Goal: Task Accomplishment & Management: Complete application form

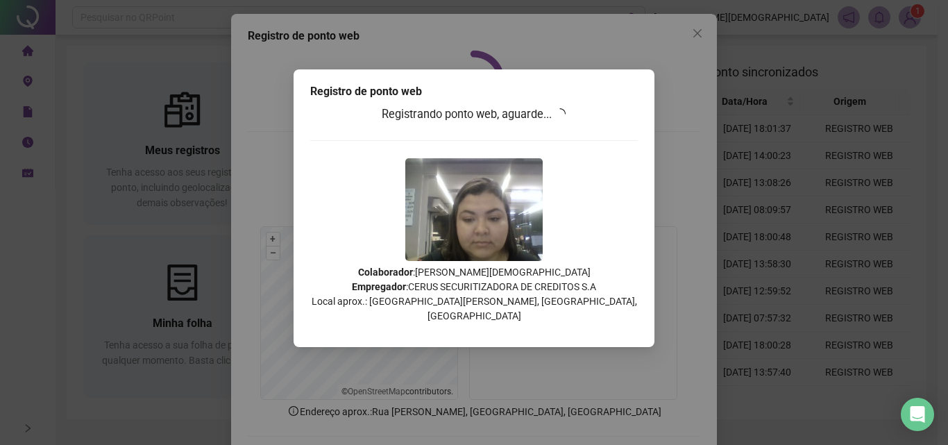
scroll to position [67, 0]
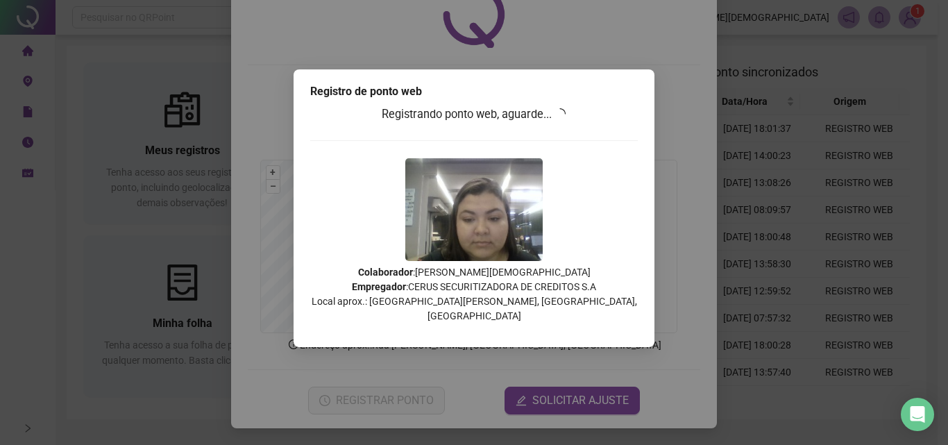
click at [187, 192] on div "Registro de ponto web Registrando ponto web, aguarde... Colaborador : [PERSON_N…" at bounding box center [474, 222] width 948 height 445
drag, startPoint x: 442, startPoint y: 6, endPoint x: 7, endPoint y: 80, distance: 441.6
click at [3, 83] on div "Registro de ponto web Registrando ponto web, aguarde... Colaborador : [PERSON_N…" at bounding box center [474, 222] width 948 height 445
drag, startPoint x: 35, startPoint y: 3, endPoint x: 1, endPoint y: 91, distance: 94.8
click at [1, 91] on div "Registro de ponto web Registrando ponto web, aguarde... Colaborador : [PERSON_N…" at bounding box center [474, 222] width 948 height 445
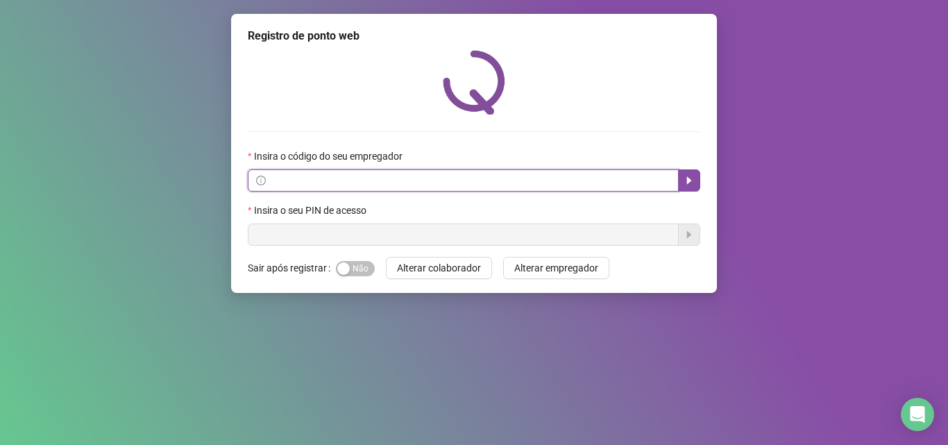
click at [417, 184] on input "text" at bounding box center [470, 180] width 402 height 15
click at [689, 172] on button "button" at bounding box center [689, 180] width 22 height 22
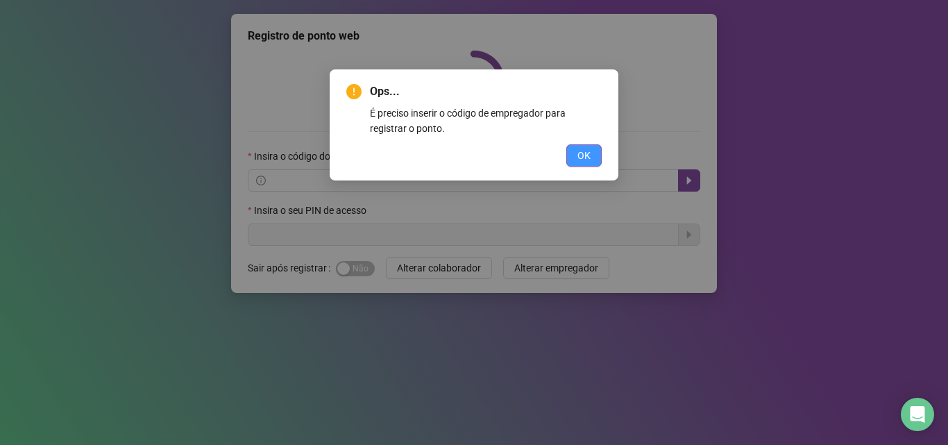
click at [583, 161] on span "OK" at bounding box center [584, 155] width 13 height 15
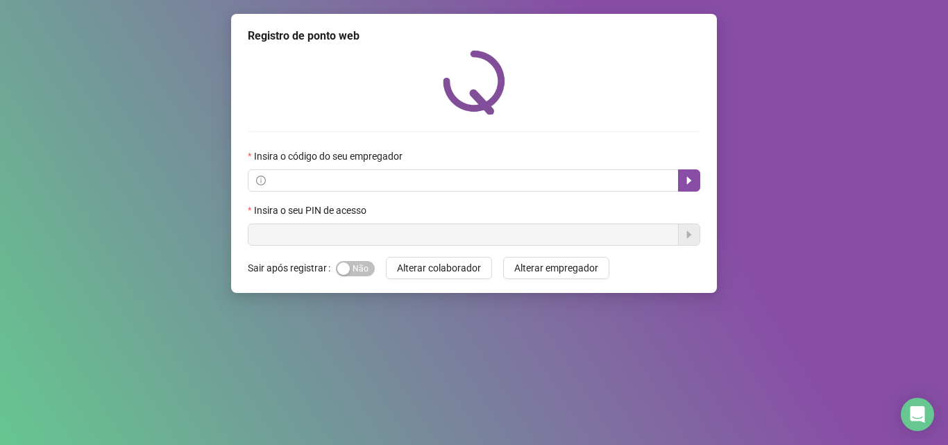
click at [583, 161] on div "Ops... É preciso inserir o código de empregador para registrar o ponto. OK" at bounding box center [474, 222] width 948 height 445
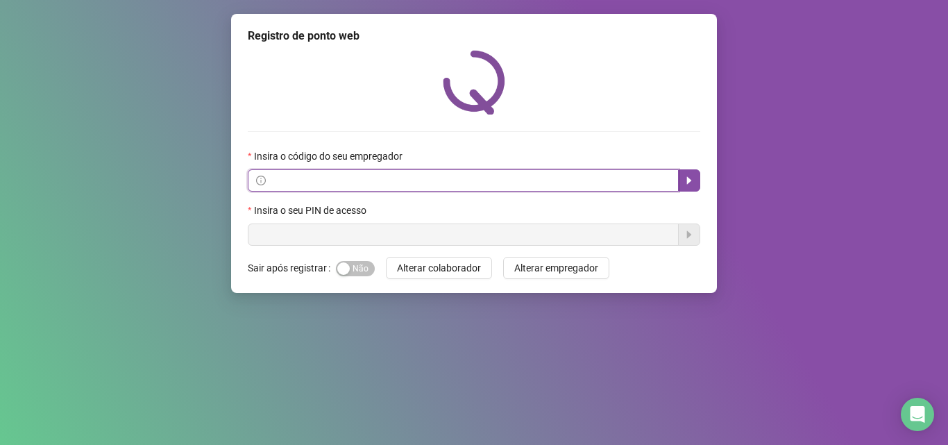
click at [461, 187] on input "text" at bounding box center [470, 180] width 402 height 15
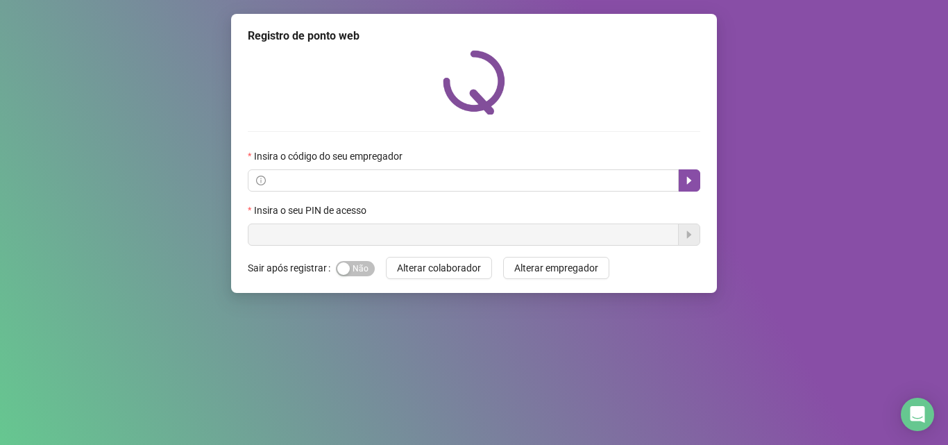
click at [451, 168] on div "Insira o código do seu empregador" at bounding box center [474, 159] width 453 height 21
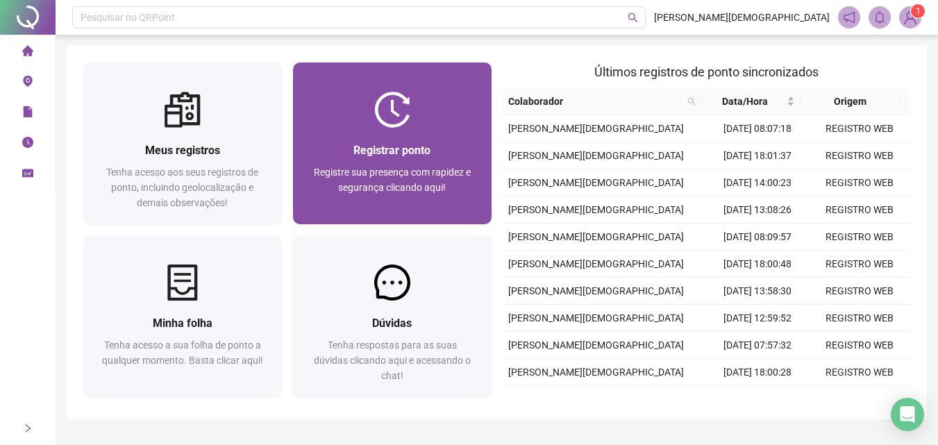
click at [412, 125] on div at bounding box center [392, 110] width 199 height 36
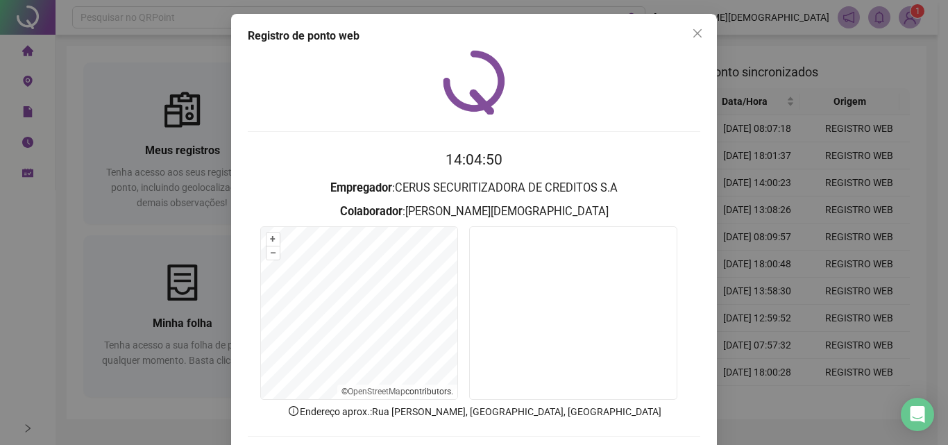
scroll to position [67, 0]
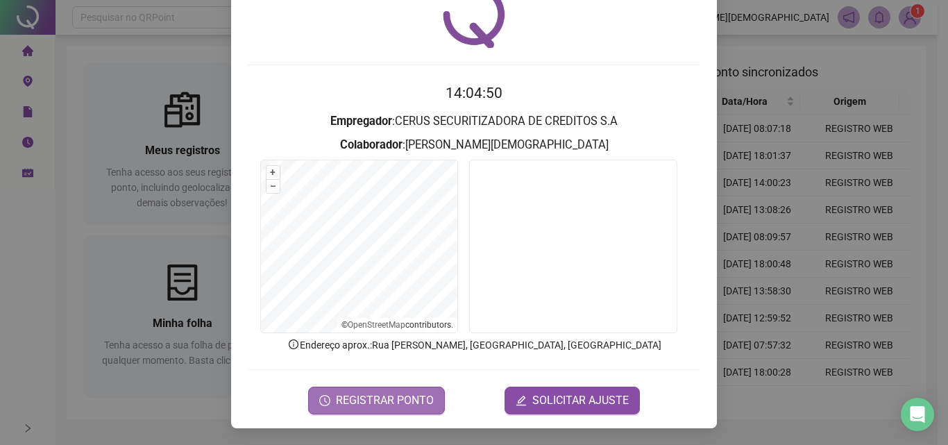
click at [389, 403] on span "REGISTRAR PONTO" at bounding box center [385, 400] width 98 height 17
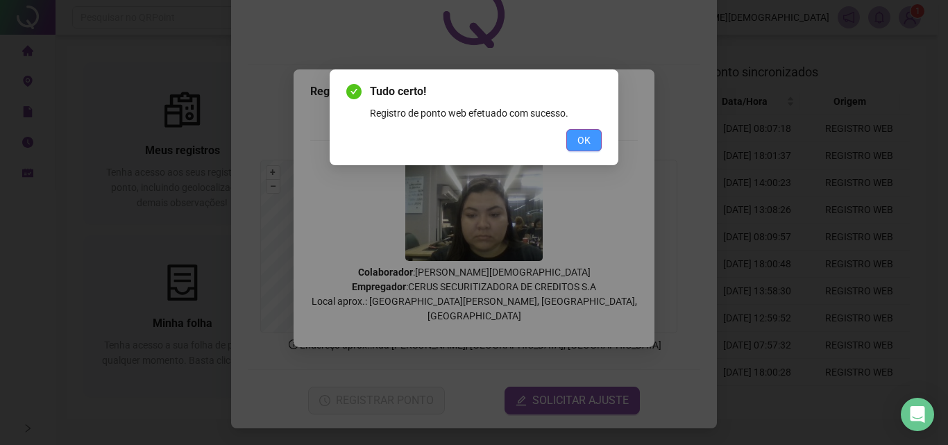
click at [576, 134] on button "OK" at bounding box center [584, 140] width 35 height 22
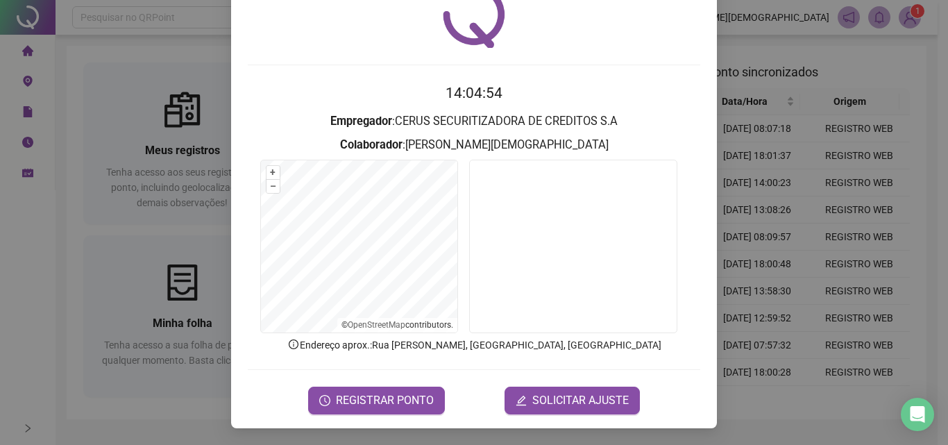
click at [0, 226] on div "Registro de ponto web 14:04:54 Empregador : CERUS SECURITIZADORA DE CREDITOS S.…" at bounding box center [474, 222] width 948 height 445
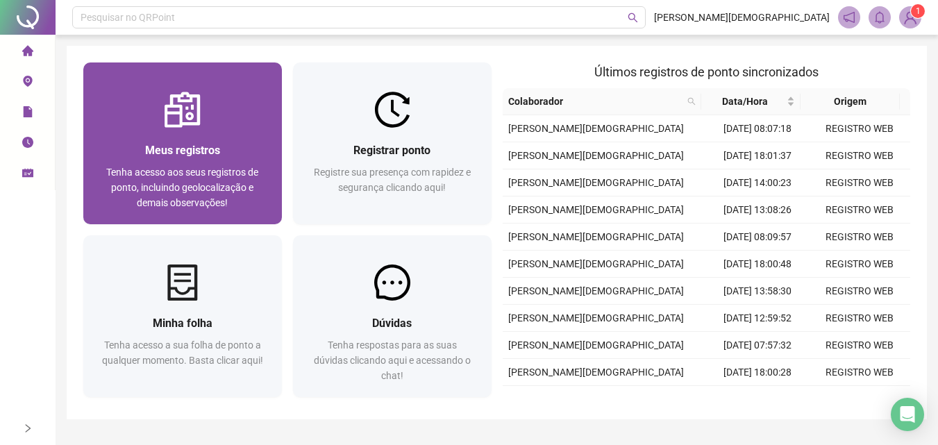
click at [183, 154] on span "Meus registros" at bounding box center [182, 150] width 75 height 13
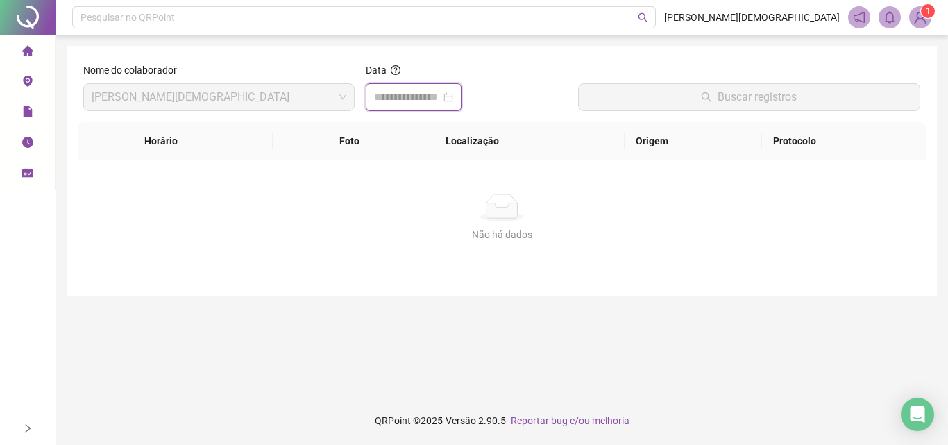
click at [434, 96] on input at bounding box center [407, 97] width 67 height 17
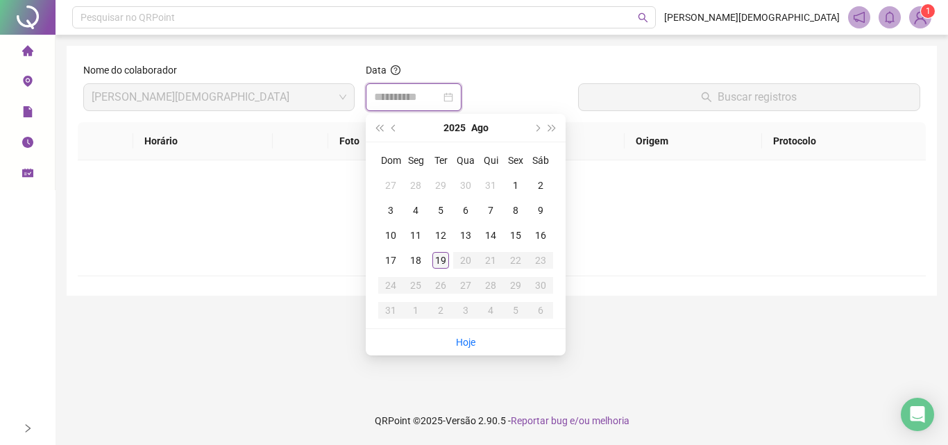
type input "**********"
click at [443, 256] on div "19" at bounding box center [441, 260] width 17 height 17
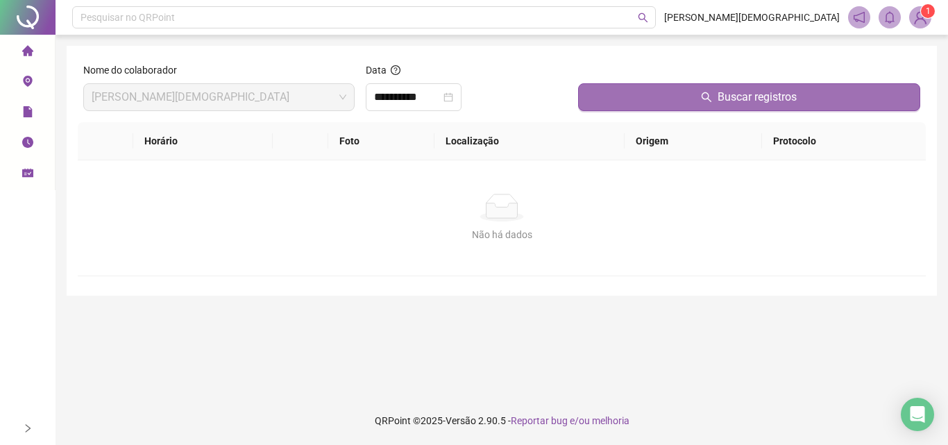
click at [693, 98] on button "Buscar registros" at bounding box center [749, 97] width 342 height 28
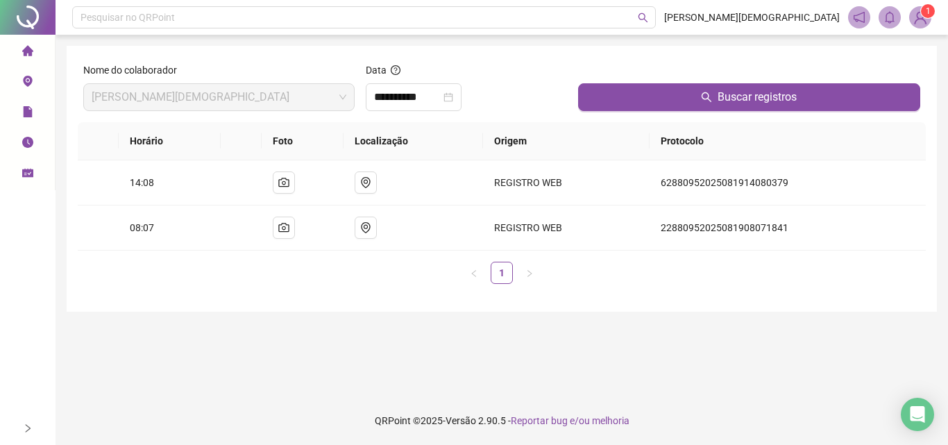
click at [28, 16] on div at bounding box center [28, 17] width 56 height 35
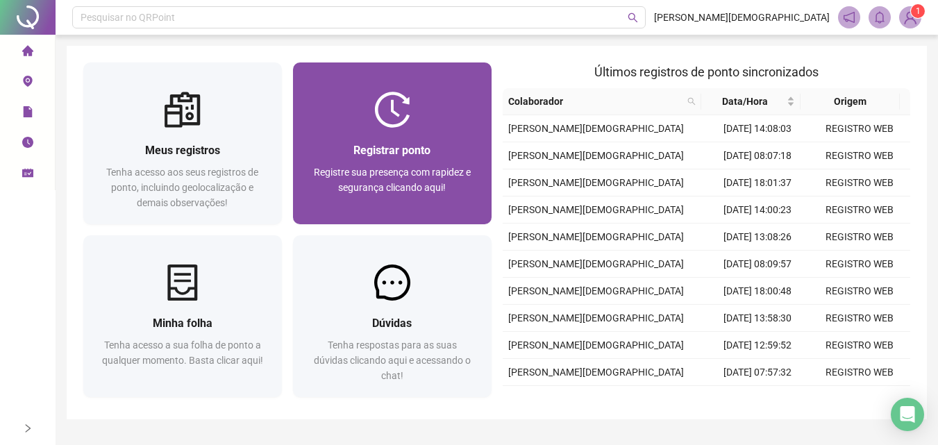
click at [417, 163] on div "Registrar ponto Registre sua presença com rapidez e segurança clicando aqui!" at bounding box center [392, 176] width 165 height 69
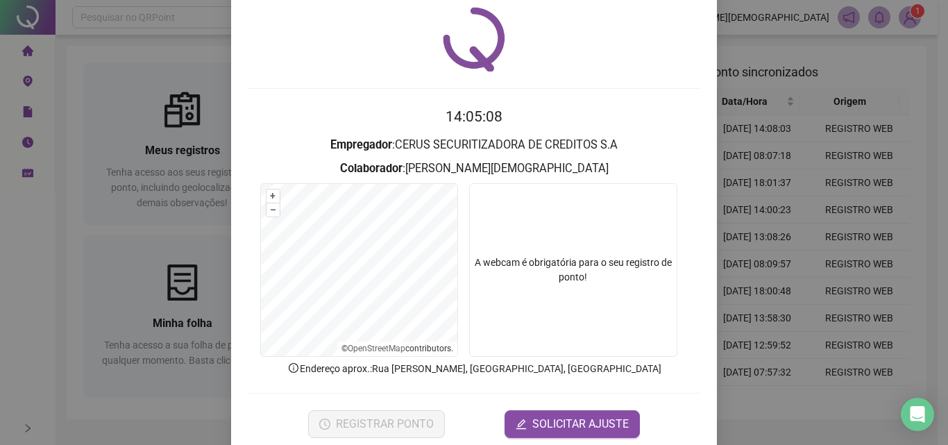
scroll to position [67, 0]
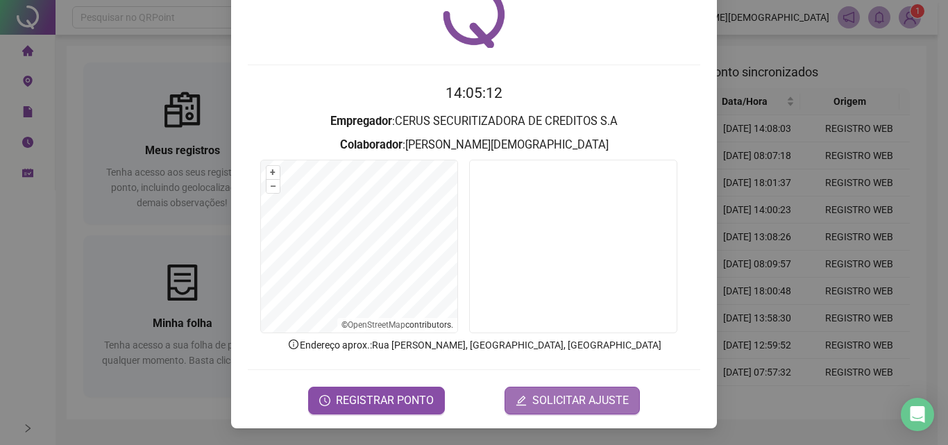
click at [560, 410] on button "SOLICITAR AJUSTE" at bounding box center [572, 401] width 135 height 28
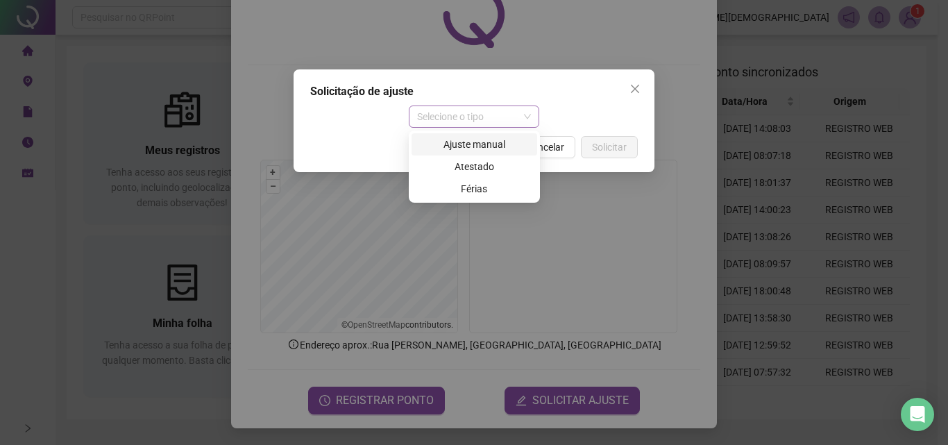
click at [497, 113] on span "Selecione o tipo" at bounding box center [474, 116] width 115 height 21
click at [486, 143] on div "Ajuste manual" at bounding box center [474, 144] width 109 height 15
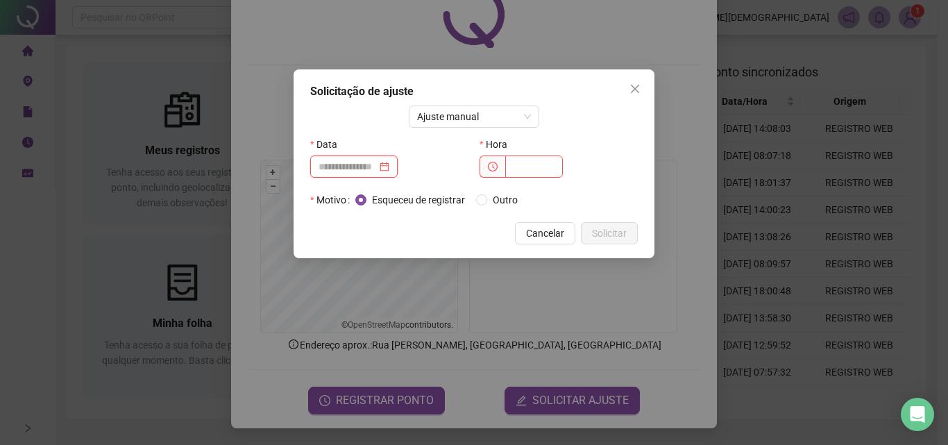
click at [370, 169] on input at bounding box center [348, 166] width 58 height 15
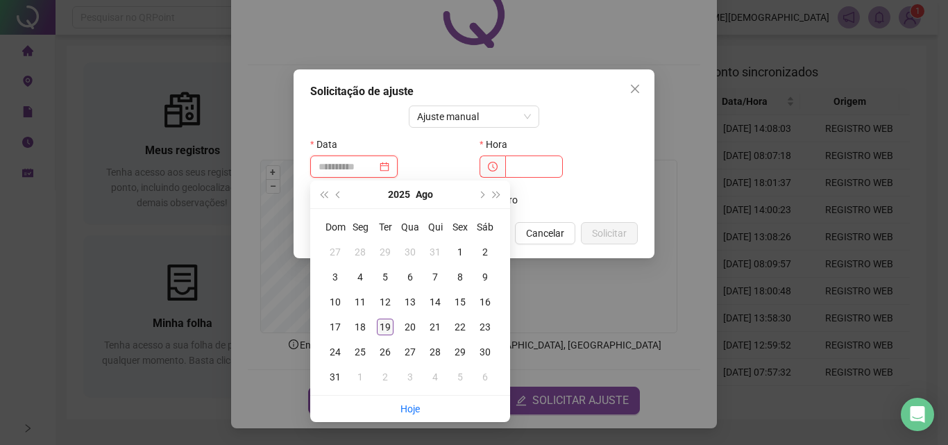
type input "**********"
click at [387, 331] on div "19" at bounding box center [385, 327] width 17 height 17
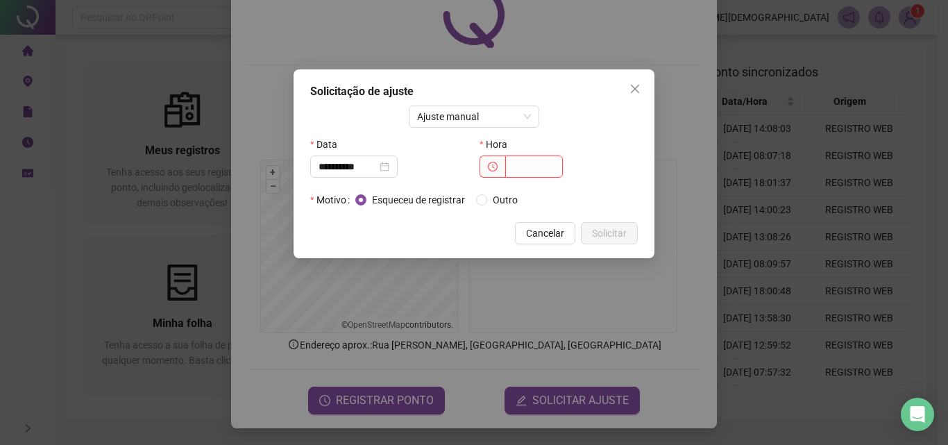
click at [514, 156] on input "text" at bounding box center [534, 167] width 58 height 22
click at [528, 167] on input "text" at bounding box center [534, 167] width 58 height 22
type input "*****"
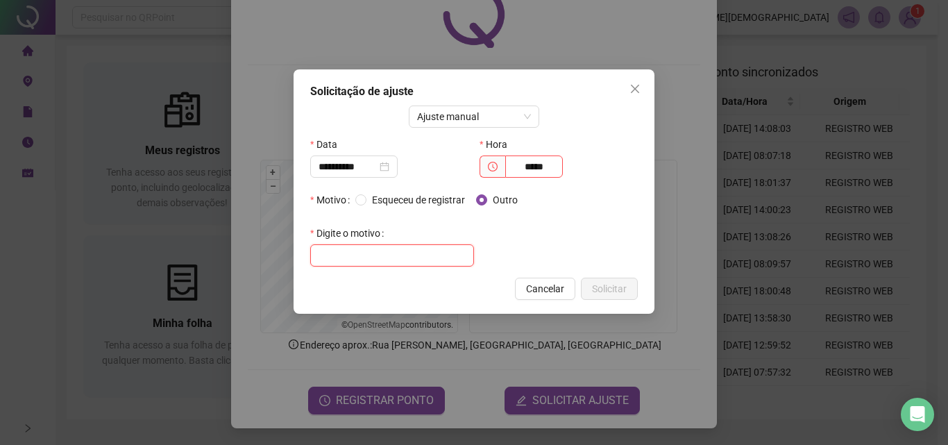
click at [428, 251] on input "text" at bounding box center [392, 255] width 164 height 22
type input "**********"
click at [619, 301] on div "**********" at bounding box center [474, 191] width 361 height 244
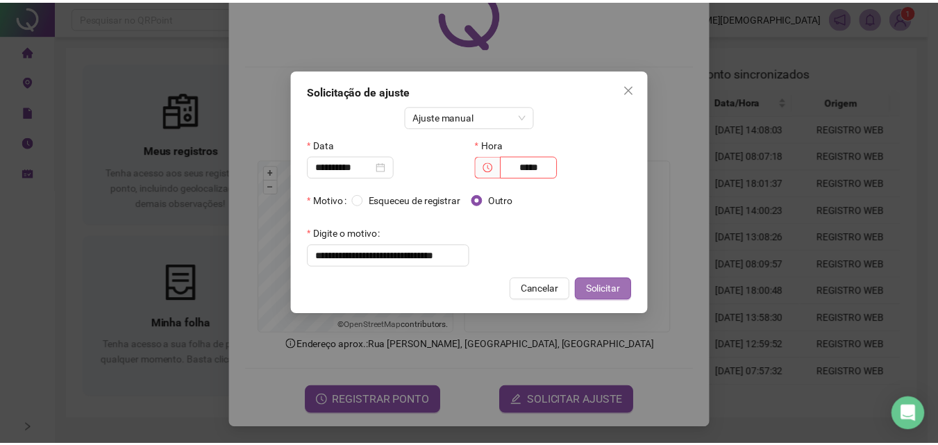
scroll to position [0, 0]
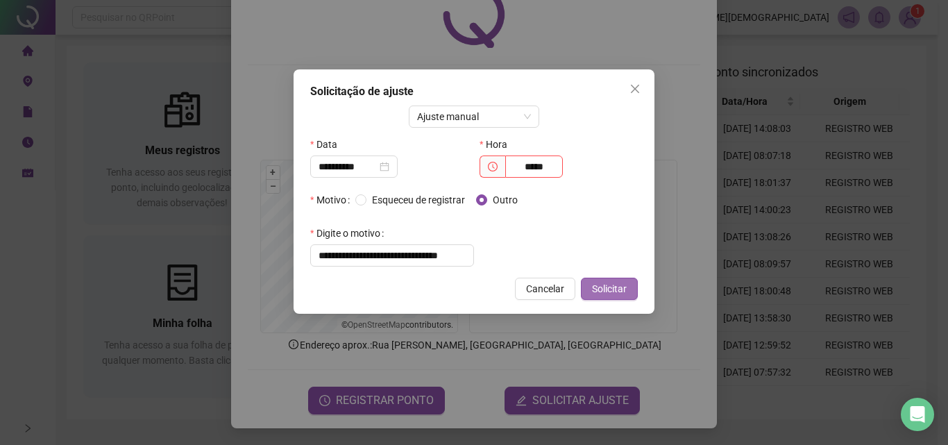
click at [624, 287] on span "Solicitar" at bounding box center [609, 288] width 35 height 15
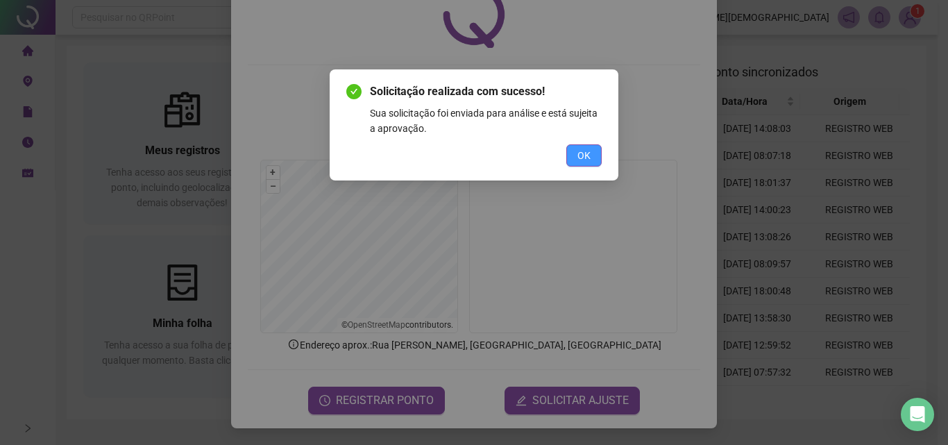
click at [596, 160] on button "OK" at bounding box center [584, 155] width 35 height 22
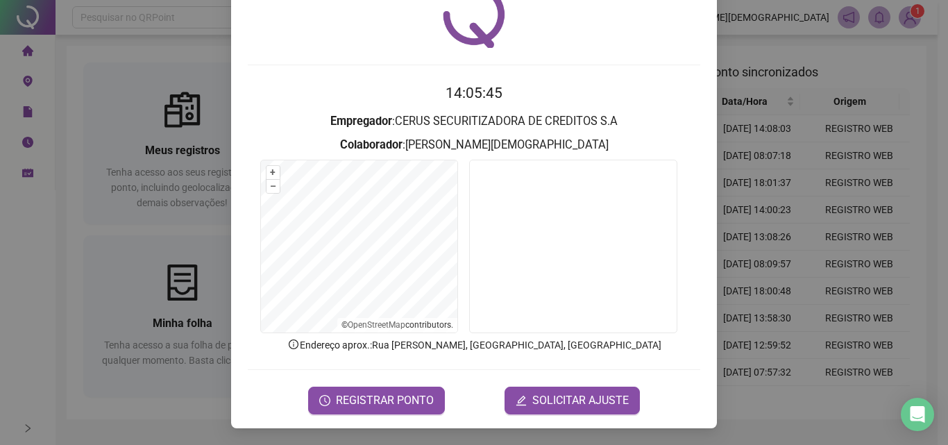
click at [772, 169] on div "Registro de ponto web 14:05:45 Empregador : CERUS SECURITIZADORA DE CREDITOS S.…" at bounding box center [474, 222] width 948 height 445
